Goal: Task Accomplishment & Management: Use online tool/utility

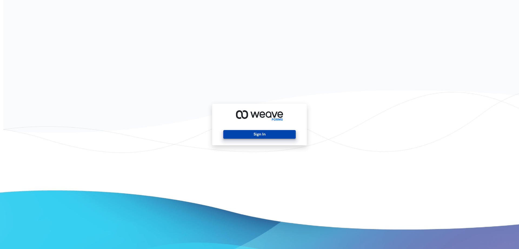
click at [244, 138] on div "Sign In" at bounding box center [259, 124] width 95 height 41
click at [241, 135] on button "Sign In" at bounding box center [259, 134] width 72 height 9
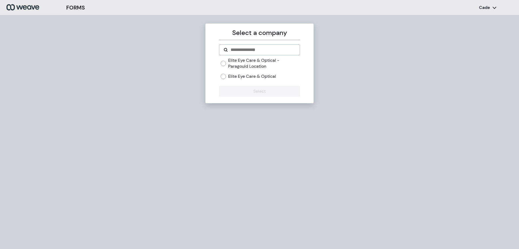
click at [230, 75] on label "Elite Eye Care & Optical" at bounding box center [252, 76] width 48 height 6
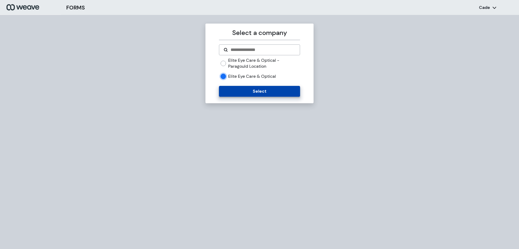
click at [242, 90] on button "Select" at bounding box center [259, 91] width 81 height 11
